Goal: Information Seeking & Learning: Understand process/instructions

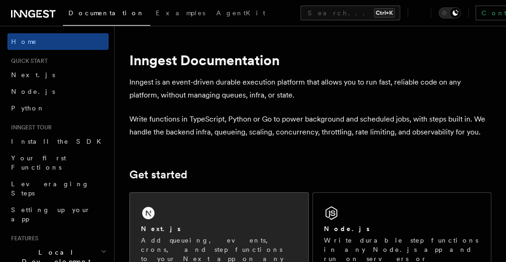
click at [216, 215] on div "Next.js Add queueing, events, crons, and step functions to your Next app on any…" at bounding box center [219, 238] width 179 height 91
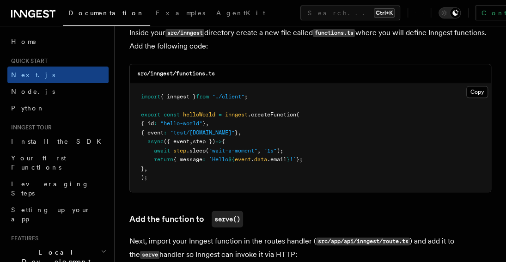
scroll to position [1665, 0]
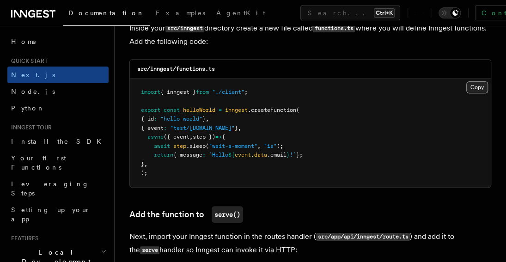
click at [476, 81] on button "Copy Copied" at bounding box center [478, 87] width 22 height 12
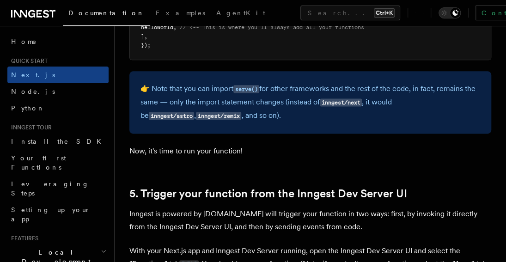
scroll to position [2035, 0]
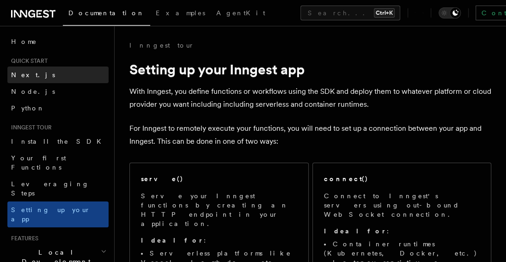
click at [64, 72] on link "Next.js" at bounding box center [57, 75] width 101 height 17
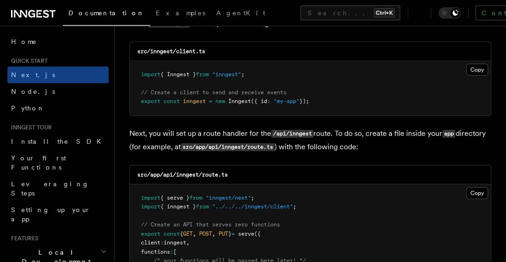
scroll to position [1203, 0]
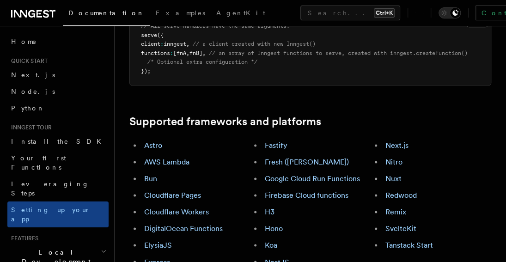
scroll to position [463, 0]
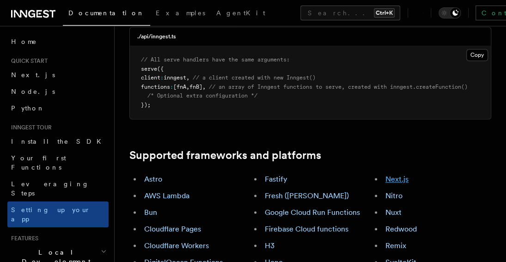
click at [387, 175] on link "Next.js" at bounding box center [397, 179] width 23 height 9
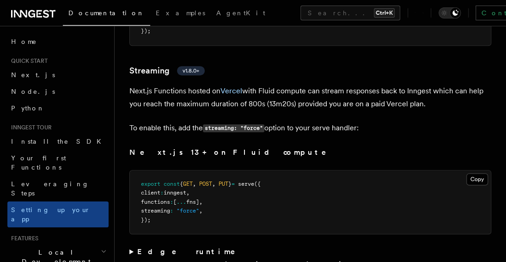
scroll to position [6285, 0]
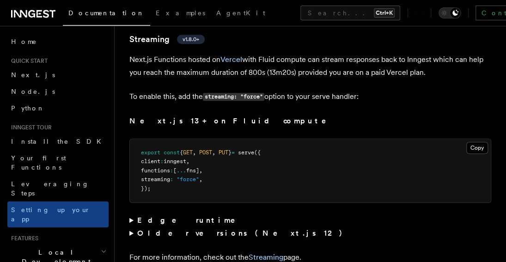
click at [130, 227] on summary "Older versions (Next.js 12)" at bounding box center [311, 233] width 362 height 13
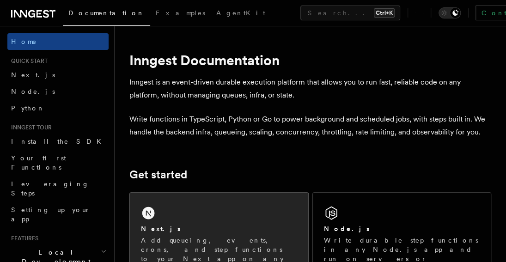
click at [148, 241] on p "Add queueing, events, crons, and step functions to your Next app on any cloud p…" at bounding box center [219, 254] width 156 height 37
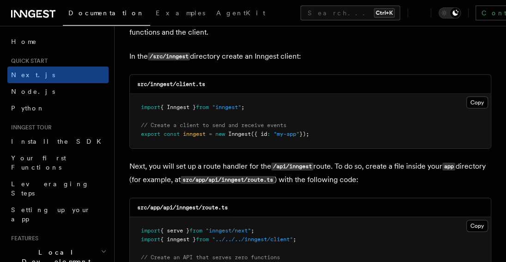
scroll to position [1203, 0]
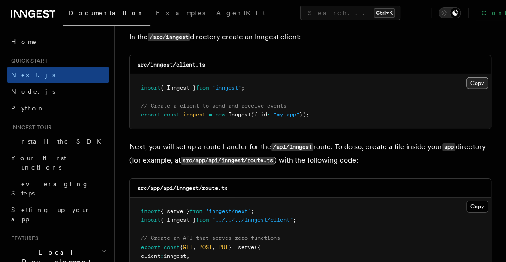
click at [479, 77] on button "Copy Copied" at bounding box center [478, 83] width 22 height 12
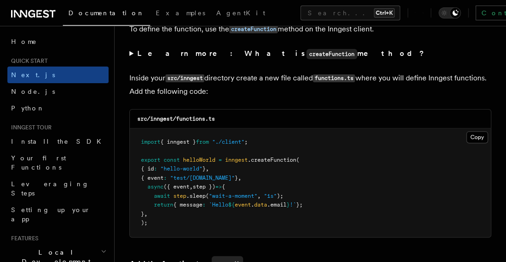
scroll to position [1619, 0]
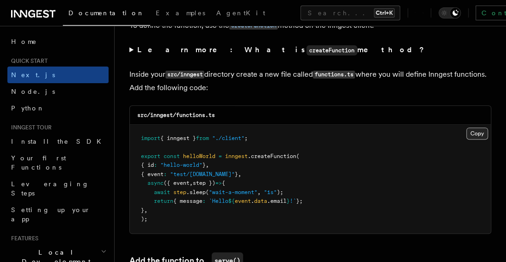
click at [474, 128] on button "Copy Copied" at bounding box center [478, 134] width 22 height 12
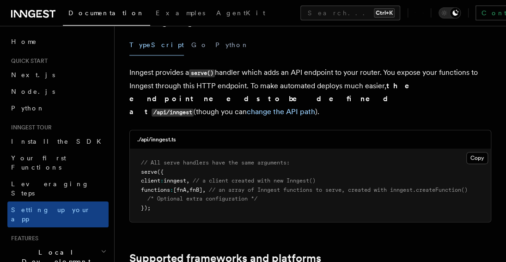
scroll to position [370, 0]
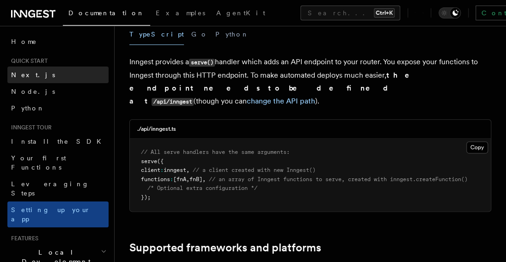
click at [29, 74] on span "Next.js" at bounding box center [33, 74] width 44 height 7
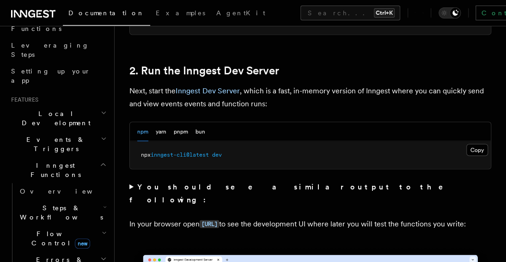
scroll to position [648, 0]
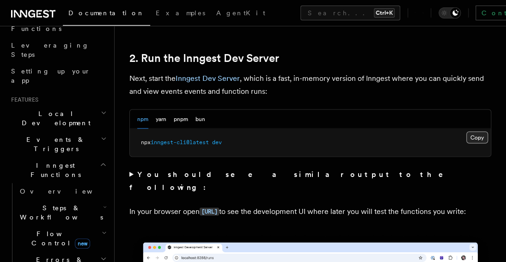
click at [480, 131] on button "Copy Copied" at bounding box center [478, 137] width 22 height 12
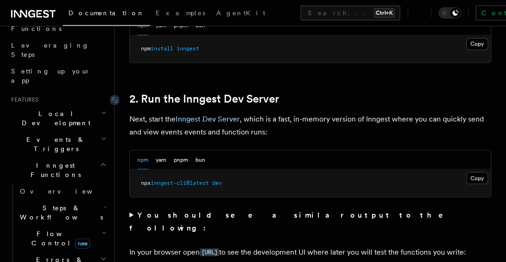
scroll to position [555, 0]
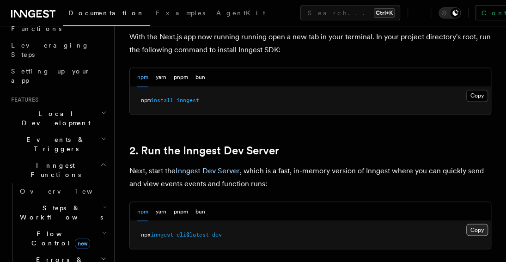
click at [483, 224] on button "Copy Copied" at bounding box center [478, 230] width 22 height 12
